Goal: Manage account settings

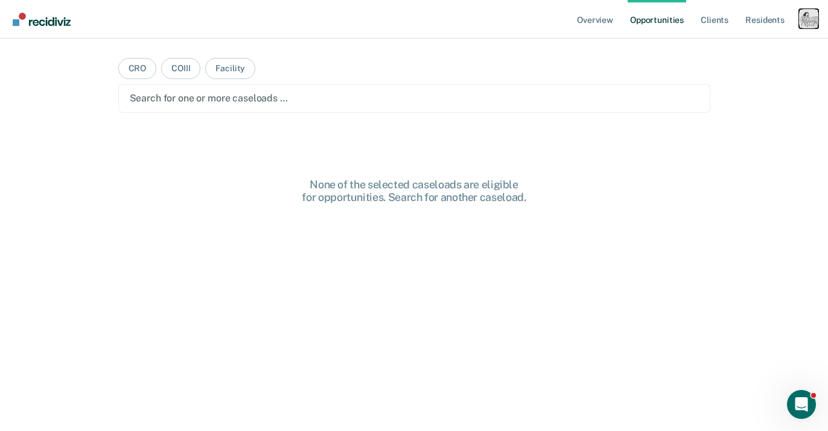
click at [805, 24] on div "Profile dropdown button" at bounding box center [808, 18] width 19 height 19
click at [748, 50] on link "Profile" at bounding box center [760, 49] width 97 height 10
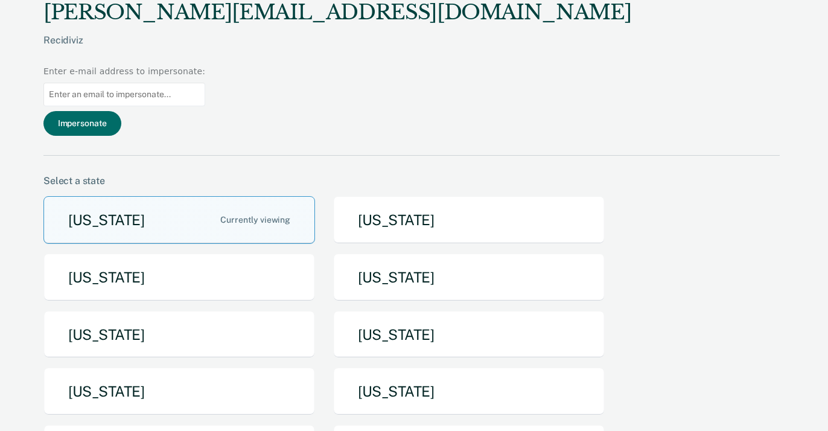
click at [205, 83] on input at bounding box center [124, 95] width 162 height 24
paste input "[EMAIL_ADDRESS][US_STATE][DOMAIN_NAME]"
type input "[EMAIL_ADDRESS][US_STATE][DOMAIN_NAME]"
click at [121, 111] on button "Impersonate" at bounding box center [82, 123] width 78 height 25
